Goal: Task Accomplishment & Management: Use online tool/utility

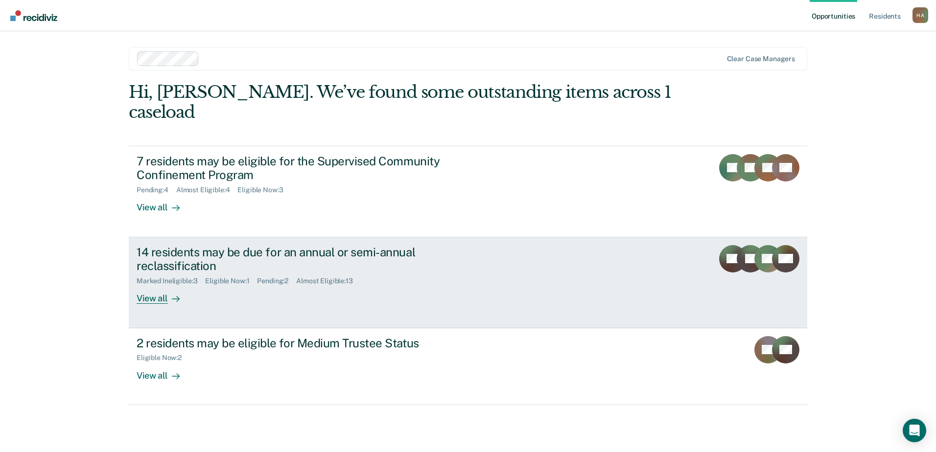
click at [278, 245] on div "14 residents may be due for an annual or semi-annual reclassification" at bounding box center [309, 259] width 344 height 28
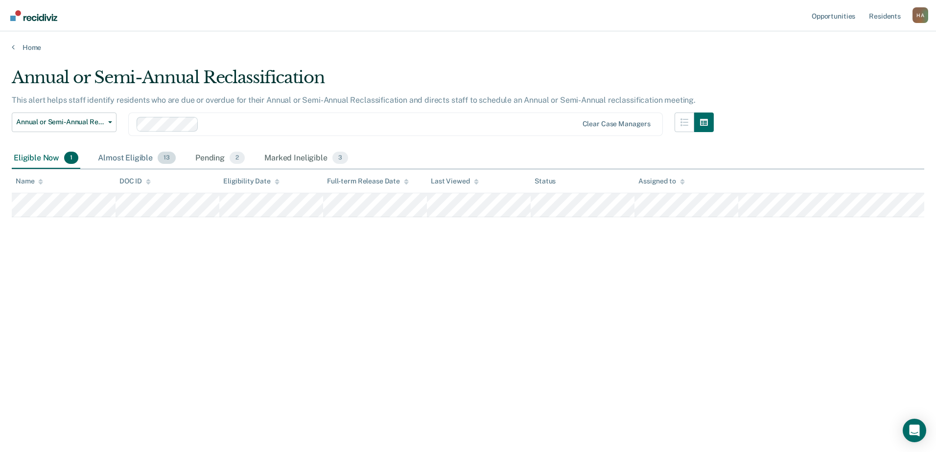
click at [135, 159] on div "Almost Eligible 13" at bounding box center [137, 159] width 82 height 22
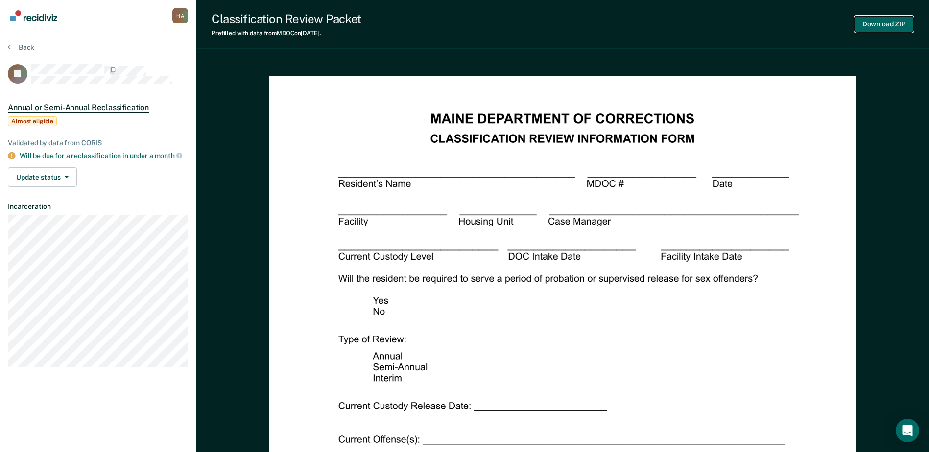
click at [895, 25] on button "Download ZIP" at bounding box center [883, 24] width 59 height 16
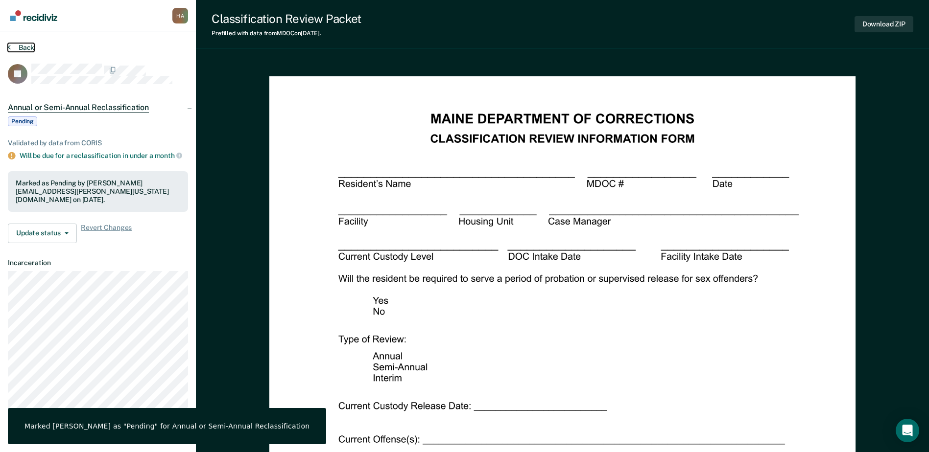
click at [14, 45] on button "Back" at bounding box center [21, 47] width 26 height 9
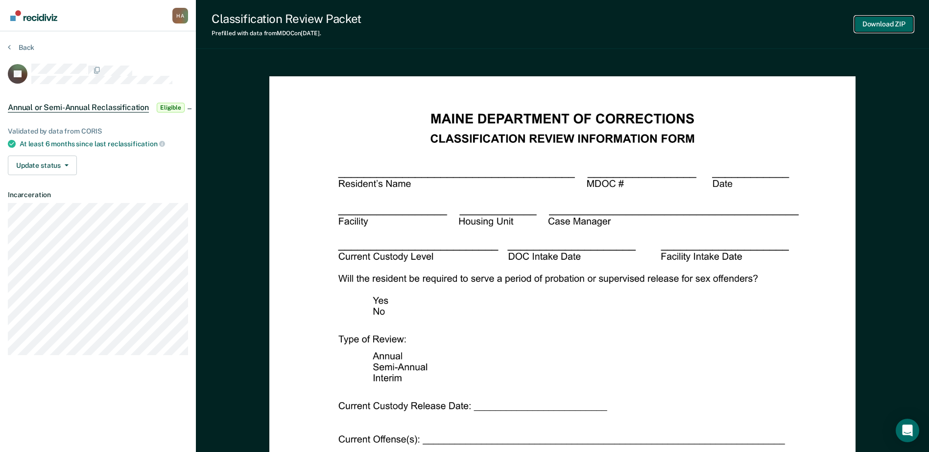
click at [876, 22] on button "Download ZIP" at bounding box center [883, 24] width 59 height 16
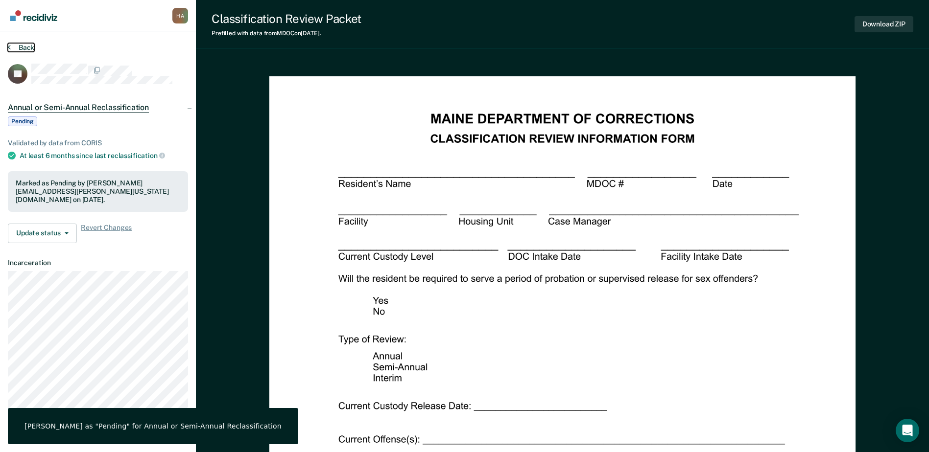
click at [21, 47] on button "Back" at bounding box center [21, 47] width 26 height 9
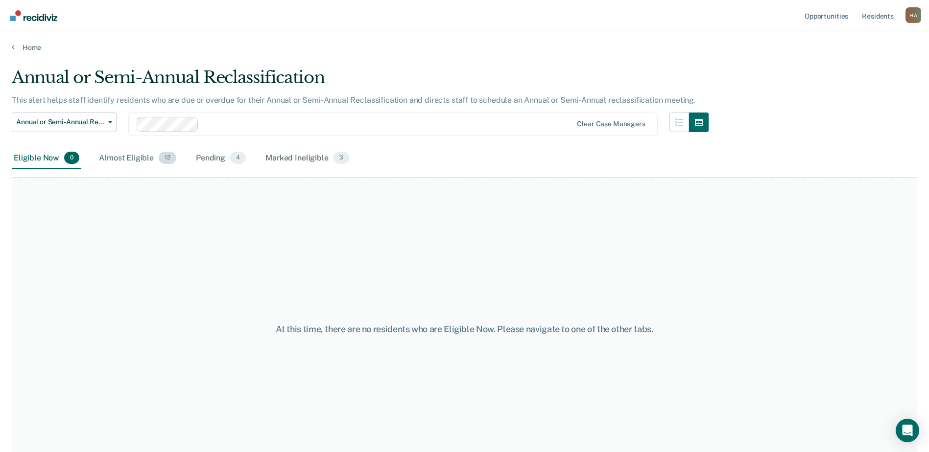
click at [135, 161] on div "Almost Eligible 12" at bounding box center [137, 159] width 81 height 22
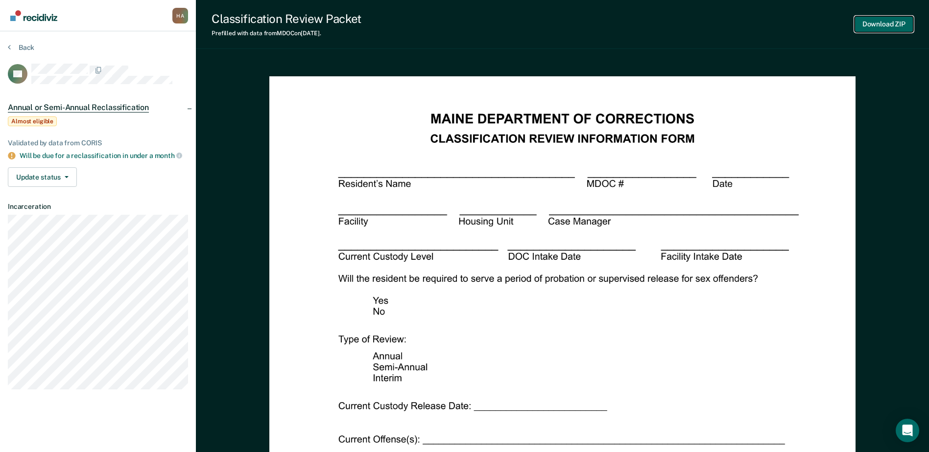
click at [881, 23] on button "Download ZIP" at bounding box center [883, 24] width 59 height 16
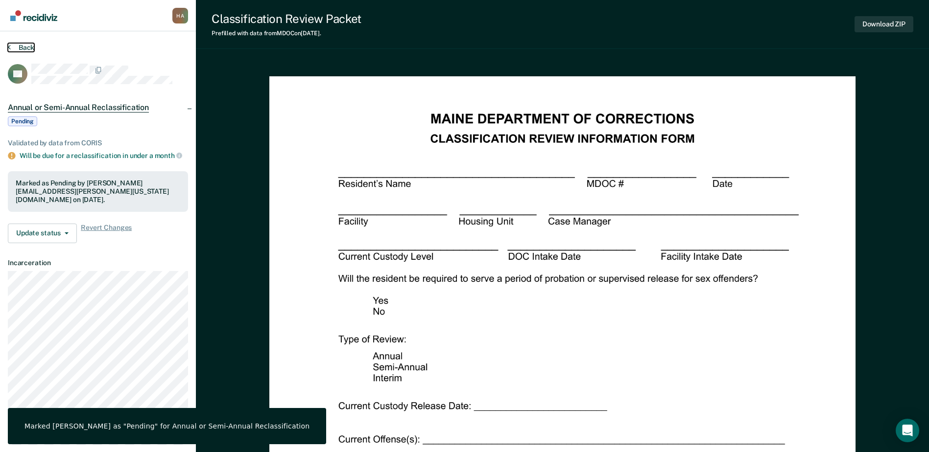
click at [24, 47] on button "Back" at bounding box center [21, 47] width 26 height 9
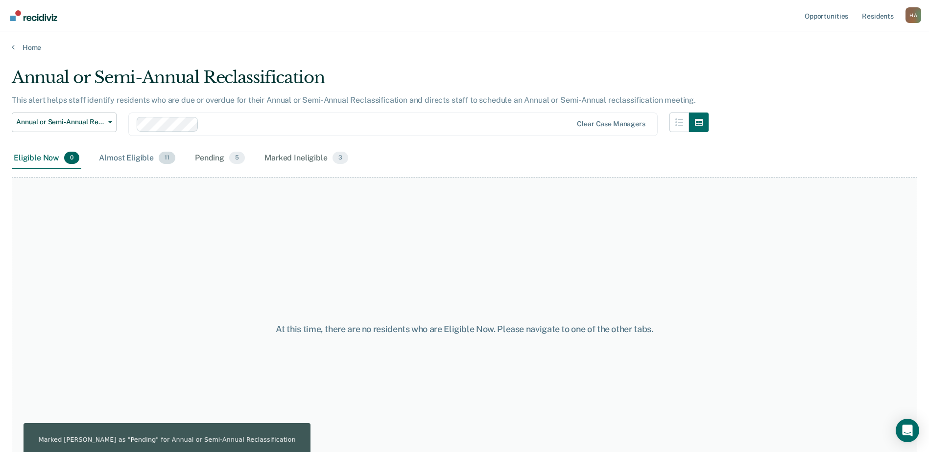
click at [122, 156] on div "Almost Eligible 11" at bounding box center [137, 159] width 80 height 22
